Goal: Find specific page/section: Find specific page/section

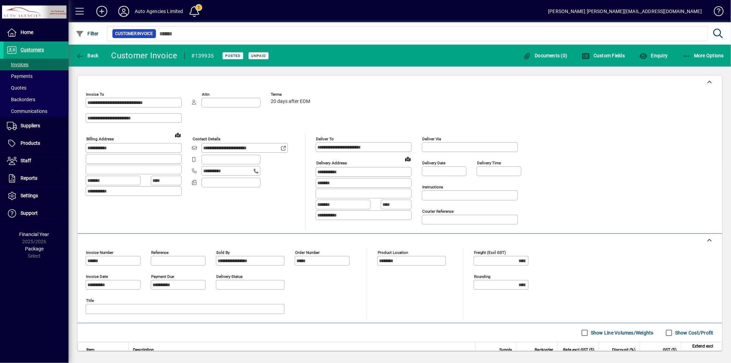
scroll to position [90, 0]
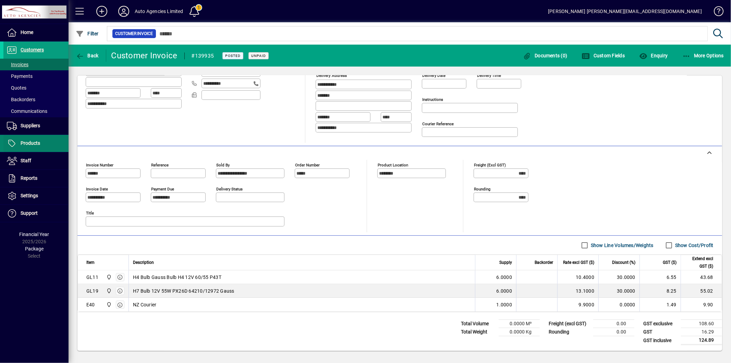
click at [30, 141] on span "Products" at bounding box center [31, 142] width 20 height 5
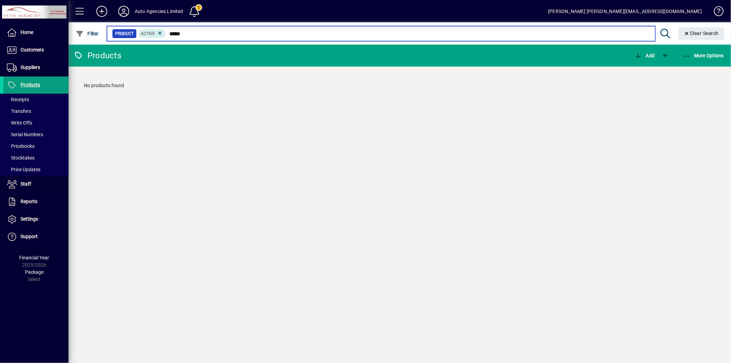
type input "*****"
